Goal: Information Seeking & Learning: Learn about a topic

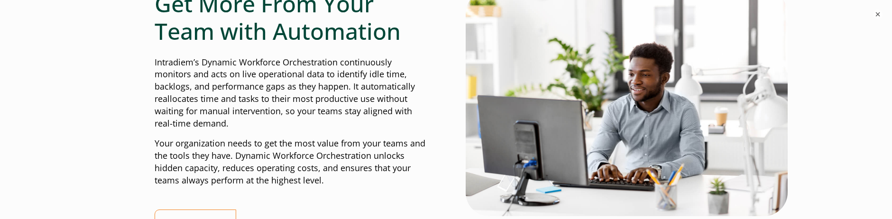
scroll to position [427, 0]
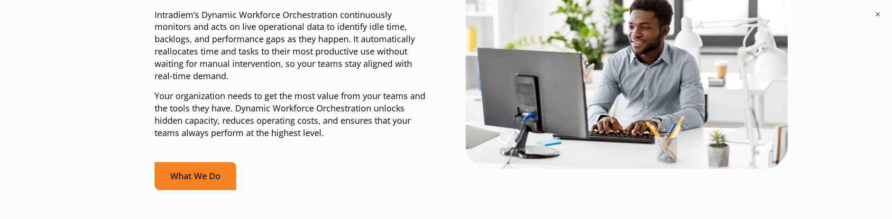
drag, startPoint x: 197, startPoint y: 176, endPoint x: 283, endPoint y: 164, distance: 86.7
click at [197, 176] on link "What We Do" at bounding box center [196, 176] width 82 height 28
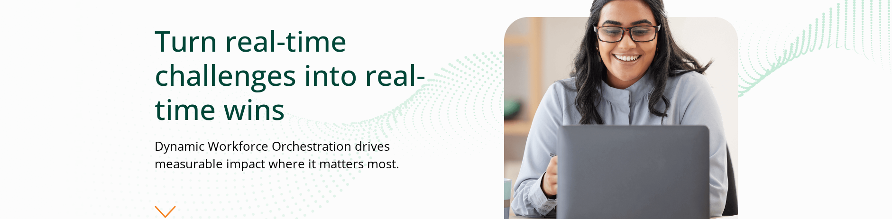
click at [162, 210] on div "Turn real-time challenges into real-time wins Dynamic Workforce Orchestration d…" at bounding box center [329, 121] width 349 height 195
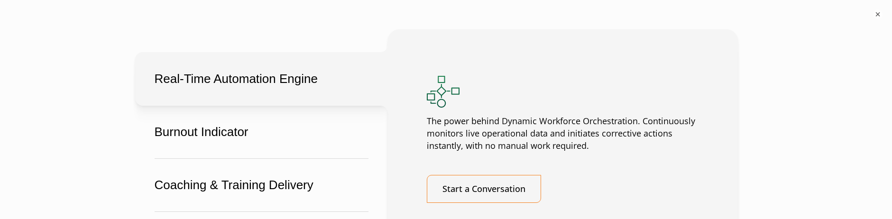
scroll to position [1944, 0]
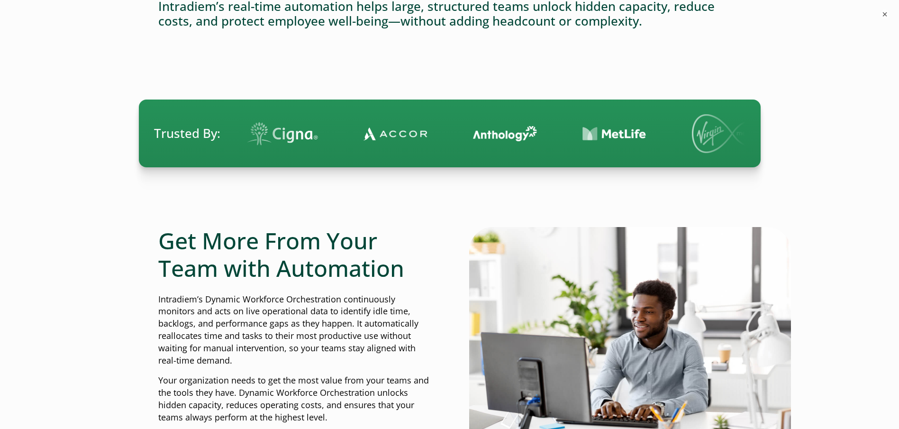
scroll to position [284, 0]
